Goal: Check status: Check status

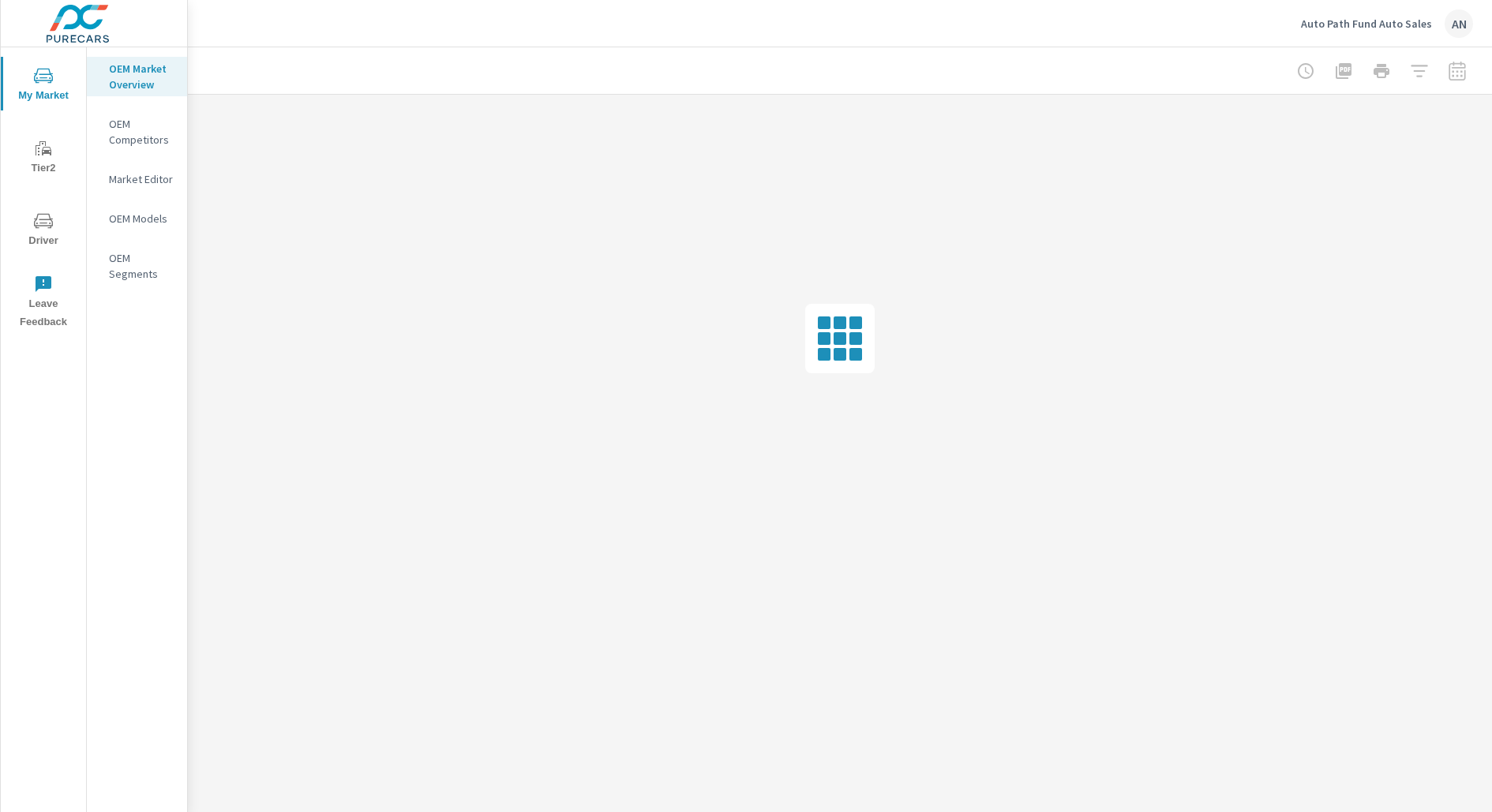
click at [1384, 18] on p "Auto Path Fund Auto Sales" at bounding box center [1367, 24] width 131 height 14
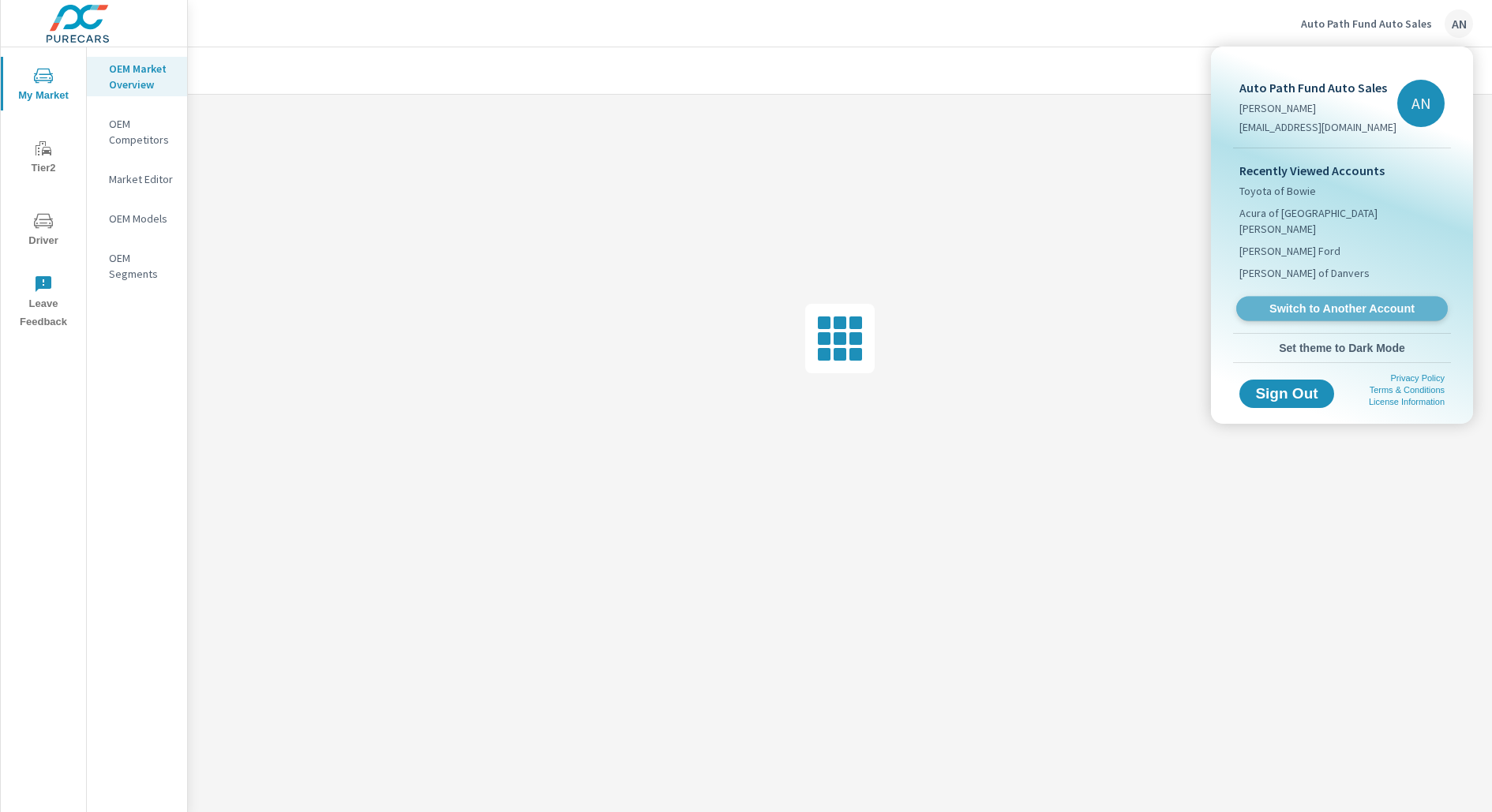
click at [1302, 301] on span "Switch to Another Account" at bounding box center [1341, 308] width 193 height 15
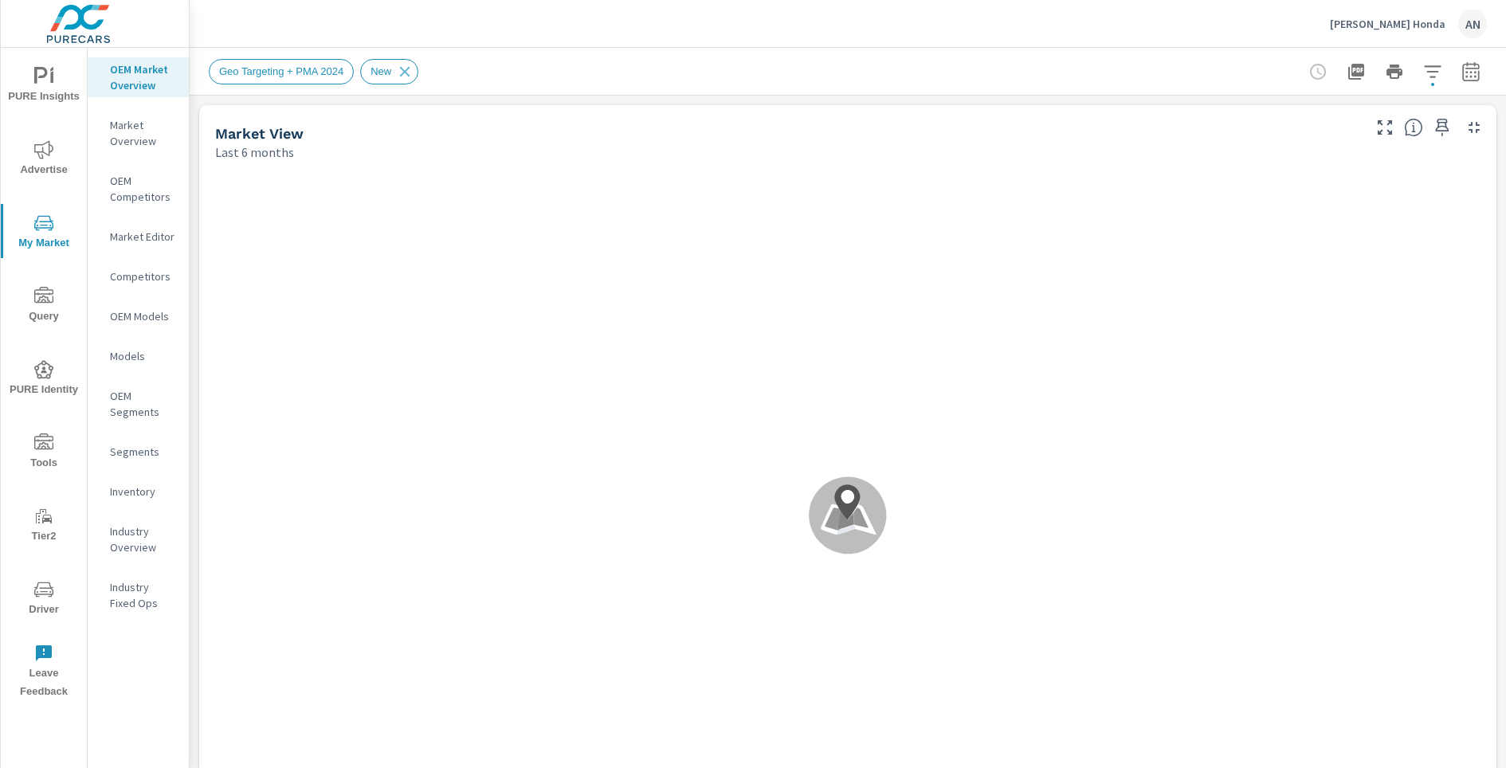
scroll to position [1, 0]
click at [44, 151] on icon "nav menu" at bounding box center [43, 149] width 19 height 19
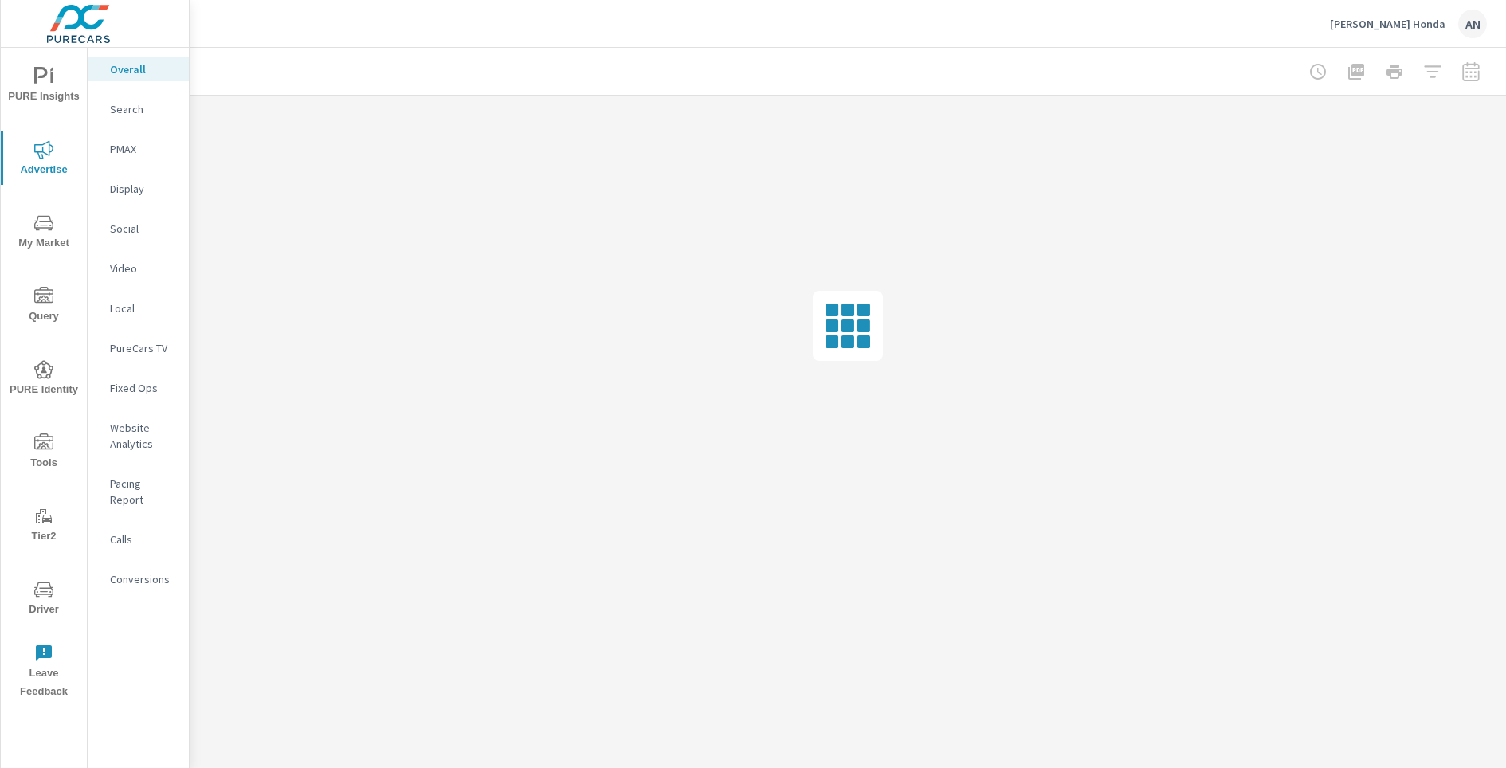
click at [54, 93] on span "PURE Insights" at bounding box center [44, 86] width 77 height 39
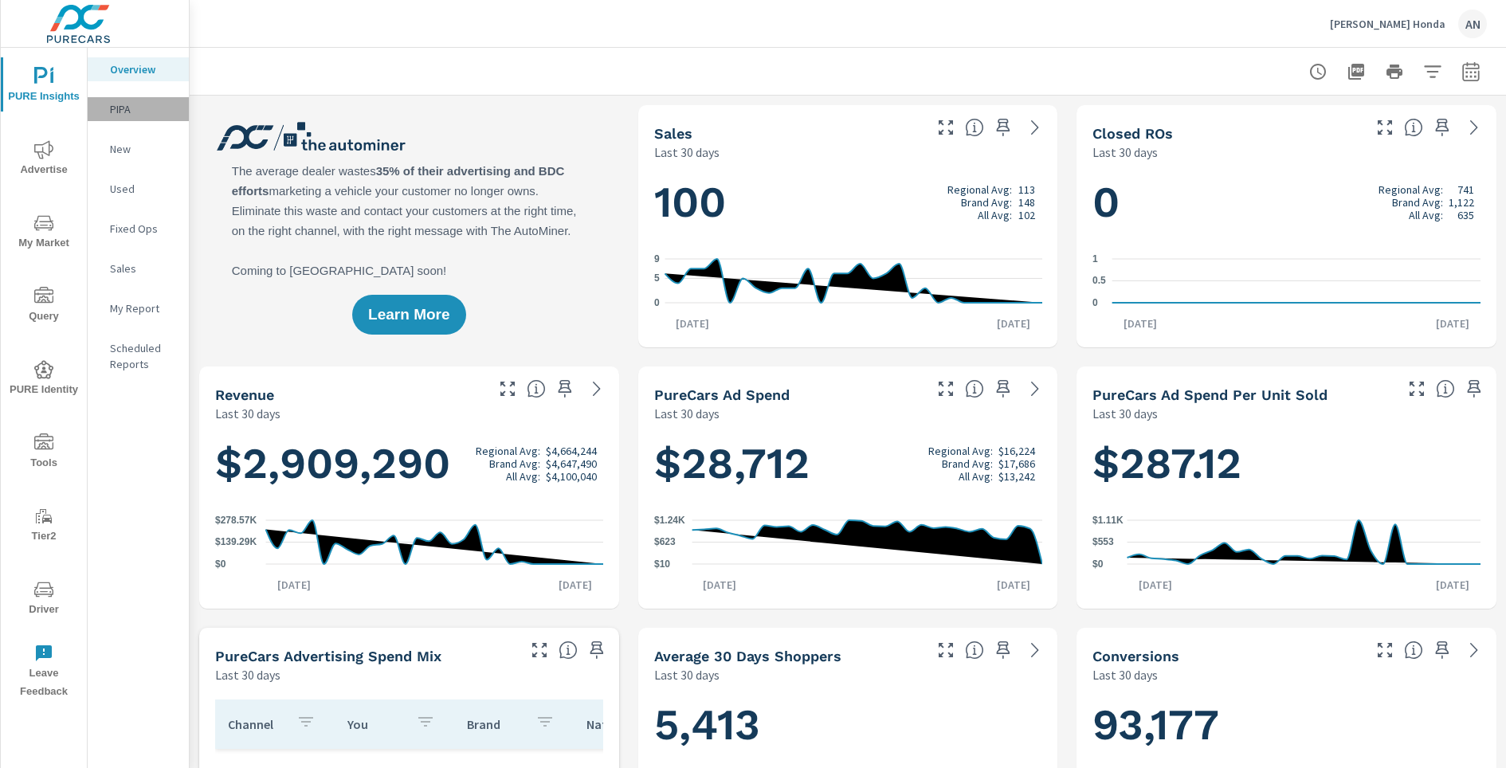
click at [116, 108] on p "PIPA" at bounding box center [143, 109] width 66 height 16
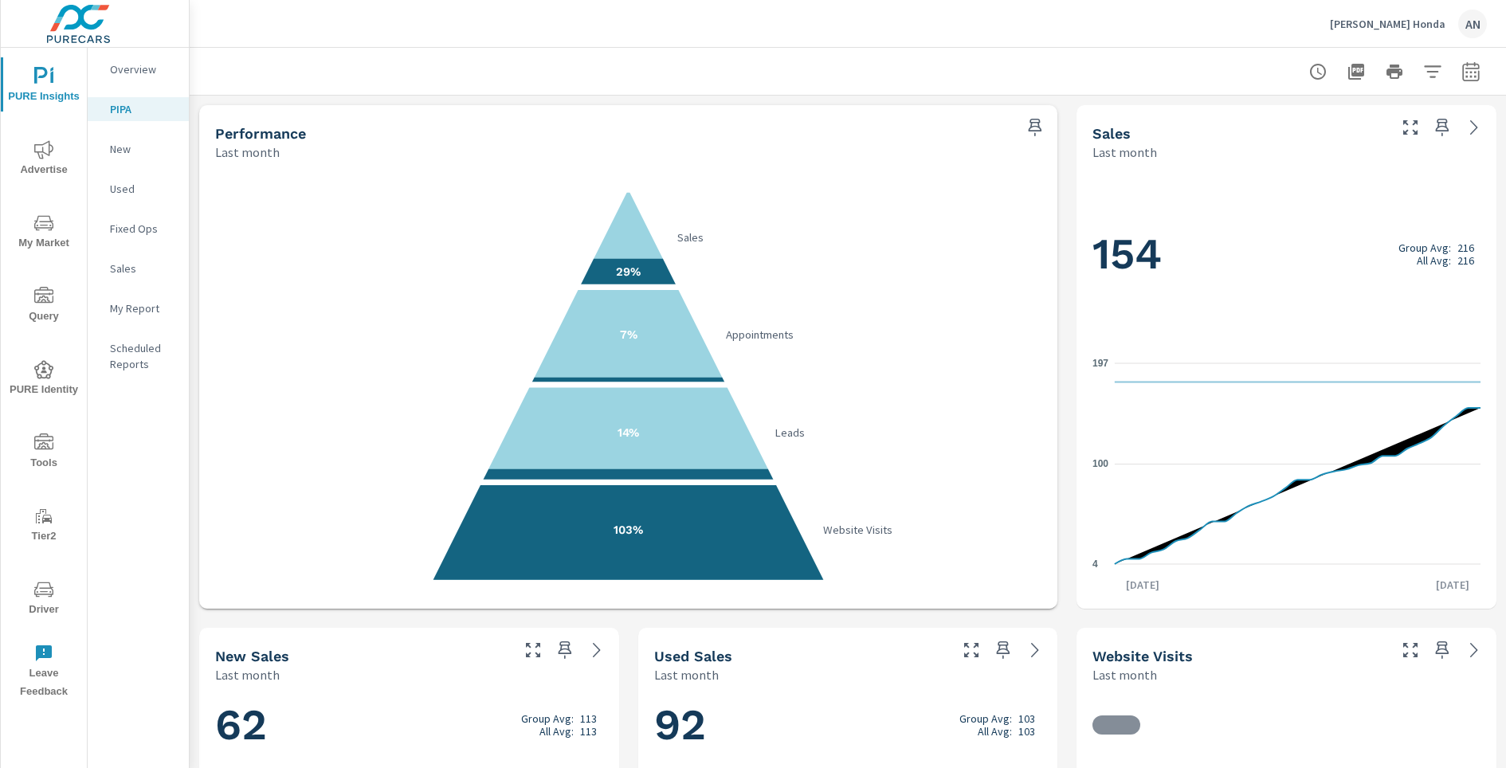
scroll to position [41, 0]
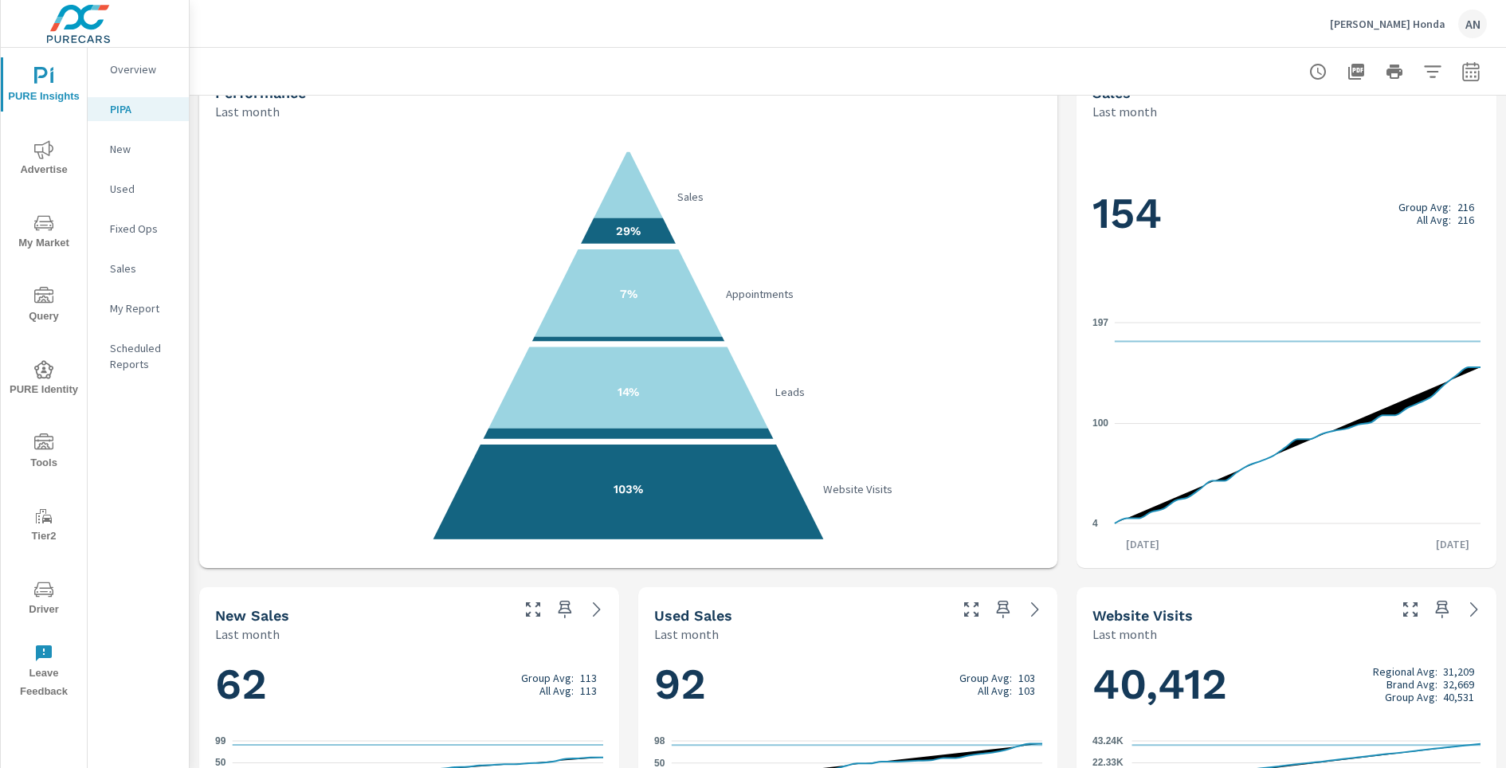
click at [1483, 73] on button "button" at bounding box center [1471, 72] width 32 height 32
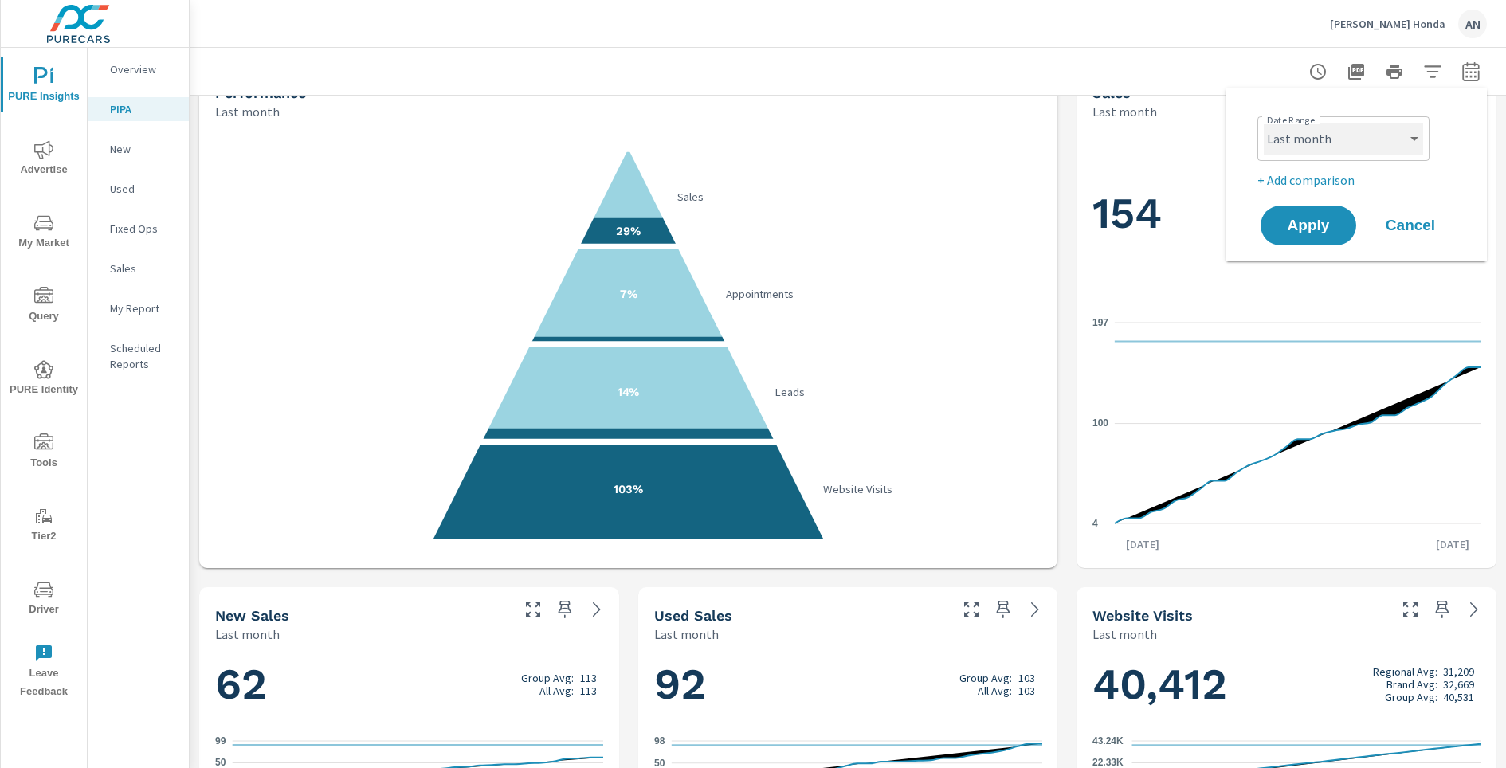
click at [1372, 135] on select "Custom [DATE] Last week Last 7 days Last 14 days Last 30 days Last 45 days Last…" at bounding box center [1343, 139] width 159 height 32
click at [1264, 123] on select "Custom [DATE] Last week Last 7 days Last 14 days Last 30 days Last 45 days Last…" at bounding box center [1343, 139] width 159 height 32
select select "Month to date"
click at [1297, 218] on span "Apply" at bounding box center [1308, 225] width 65 height 15
